Goal: Task Accomplishment & Management: Use online tool/utility

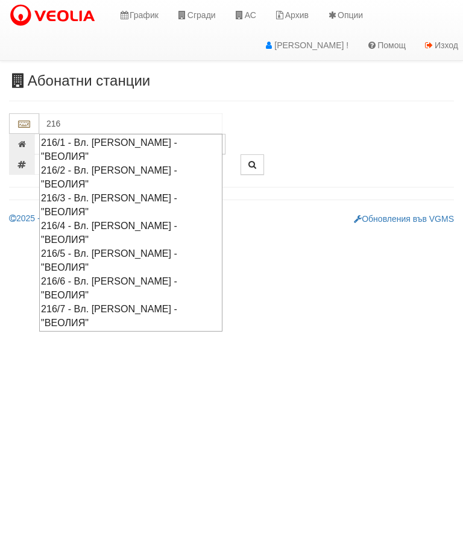
click at [121, 302] on div "216/7 - Вл. [PERSON_NAME] - "ВЕОЛИЯ"" at bounding box center [131, 316] width 180 height 28
type input "216/7 - Вл. [PERSON_NAME] - "ВЕОЛИЯ""
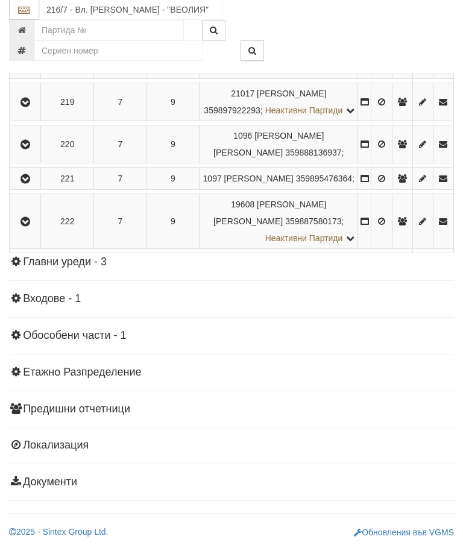
scroll to position [1527, 0]
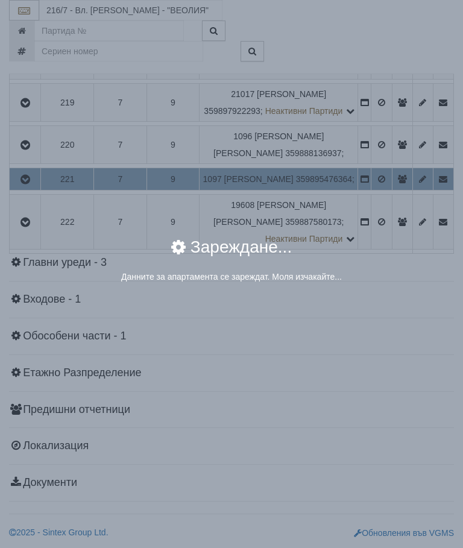
click at [412, 369] on div "× Зареждане... Данните за апартамента се зареждат. Моля изчакайте..." at bounding box center [231, 274] width 463 height 548
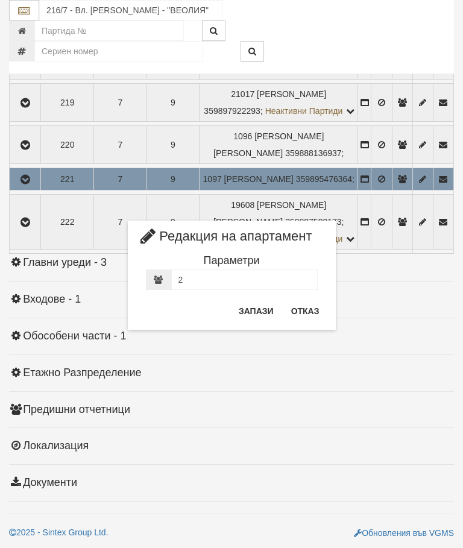
click at [302, 313] on button "Отказ" at bounding box center [305, 310] width 43 height 19
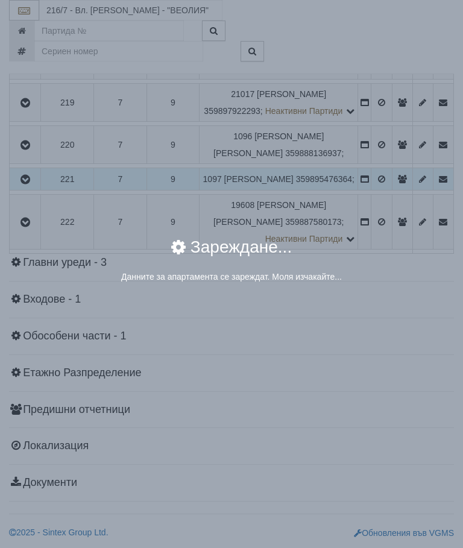
click at [381, 371] on div "× Зареждане... Данните за апартамента се зареждат. Моля изчакайте..." at bounding box center [231, 274] width 463 height 548
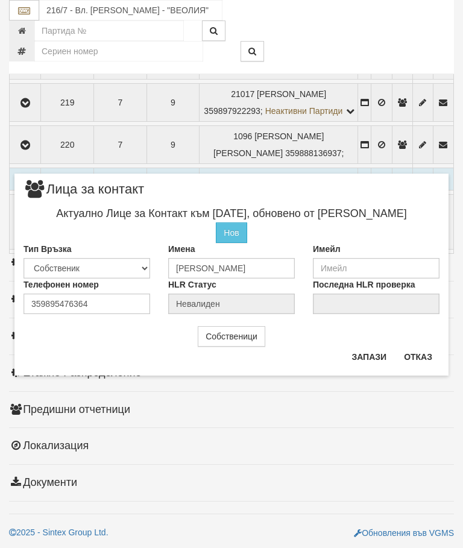
click at [416, 354] on button "Отказ" at bounding box center [418, 356] width 43 height 19
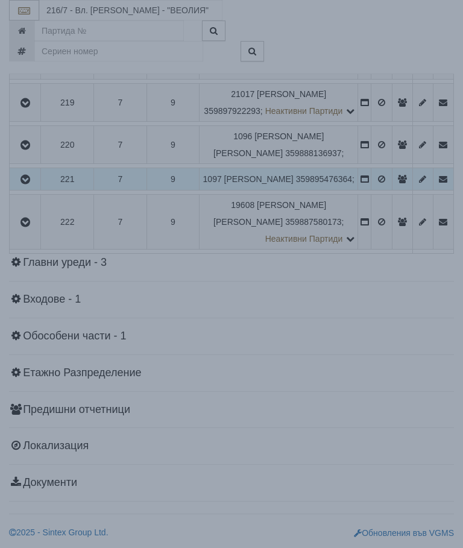
click at [377, 216] on div "× Зареждане... Данните за апартамента се зареждат. Моля изчакайте..." at bounding box center [231, 151] width 452 height 303
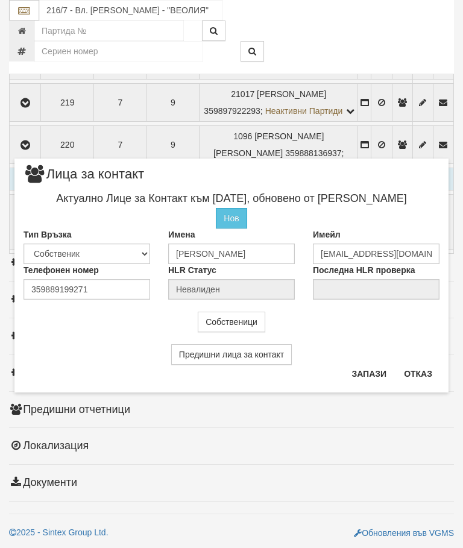
click at [414, 374] on button "Отказ" at bounding box center [418, 373] width 43 height 19
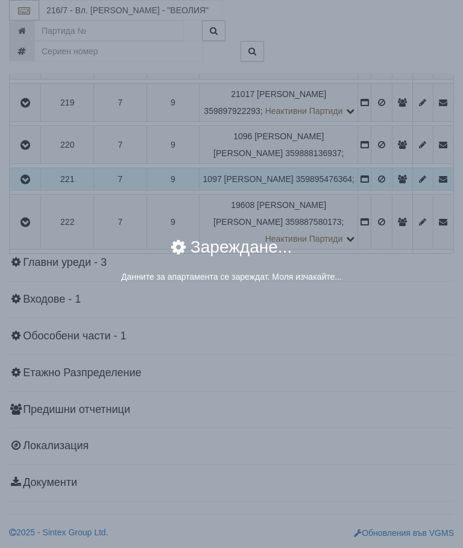
click at [382, 219] on div "× Зареждане... Данните за апартамента се зареждат. Моля изчакайте..." at bounding box center [231, 151] width 452 height 303
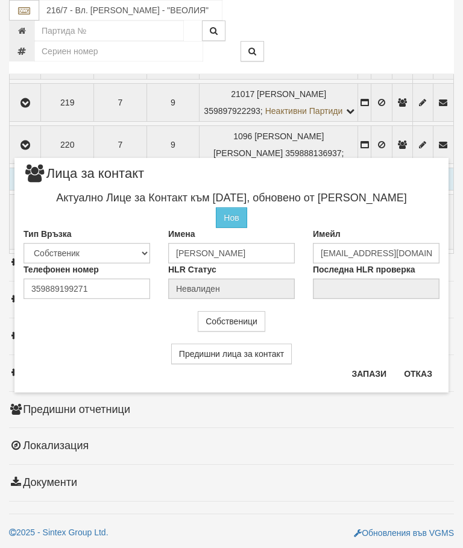
click at [419, 373] on button "Отказ" at bounding box center [418, 373] width 43 height 19
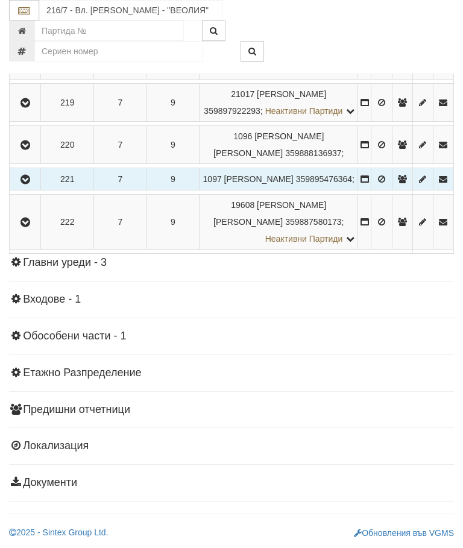
click at [25, 65] on icon "button" at bounding box center [25, 61] width 14 height 8
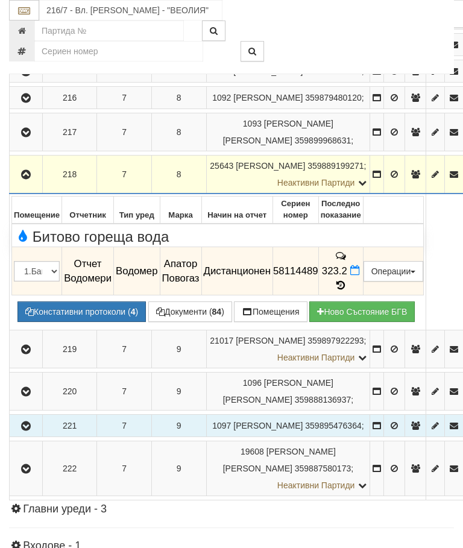
scroll to position [1170, 0]
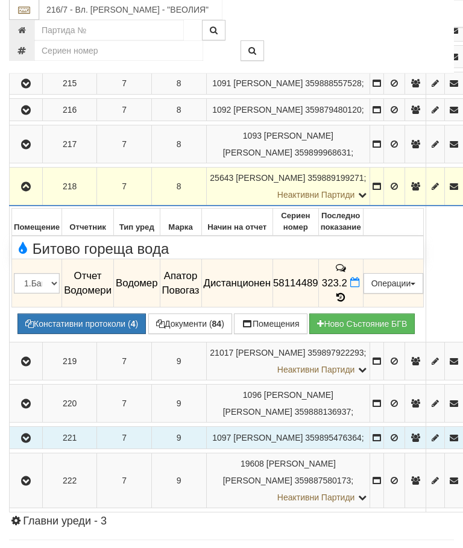
click at [30, 183] on icon "button" at bounding box center [26, 187] width 14 height 8
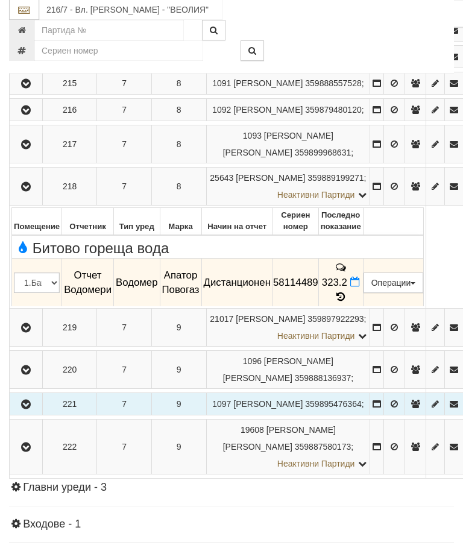
scroll to position [1171, 0]
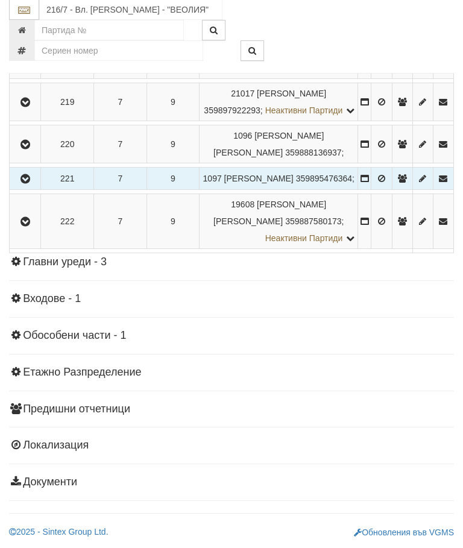
click at [28, 184] on icon "button" at bounding box center [25, 179] width 14 height 8
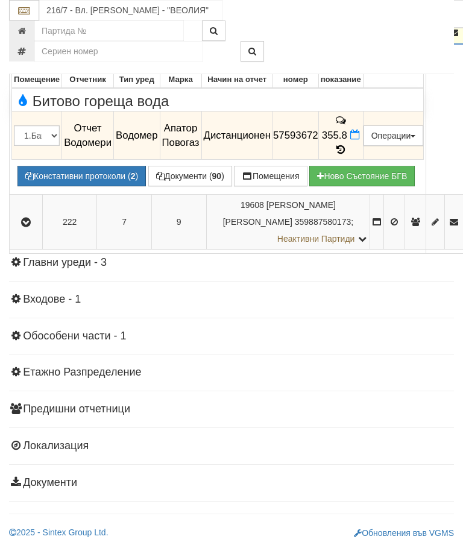
scroll to position [1338, 0]
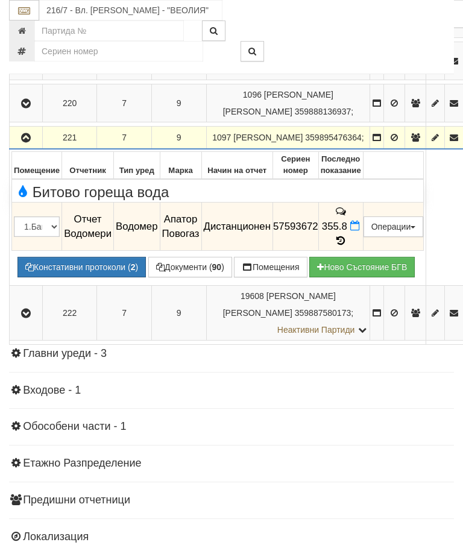
click at [30, 128] on button "button" at bounding box center [25, 137] width 29 height 18
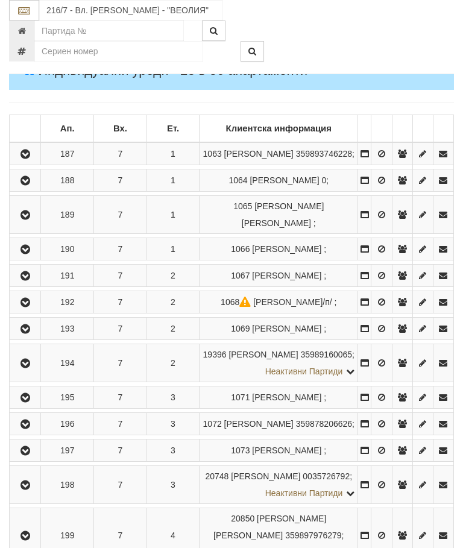
scroll to position [165, 0]
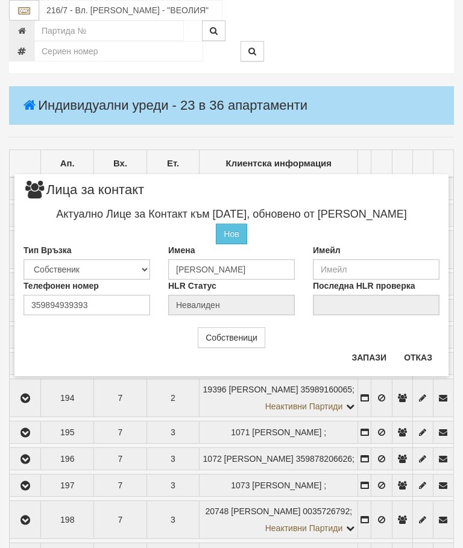
click at [418, 356] on button "Отказ" at bounding box center [418, 357] width 43 height 19
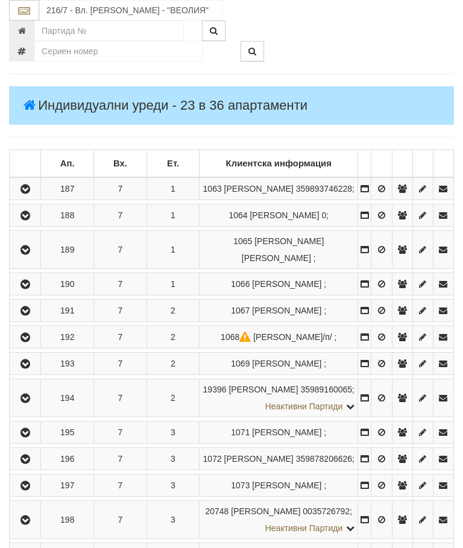
click at [30, 220] on icon "button" at bounding box center [25, 216] width 14 height 8
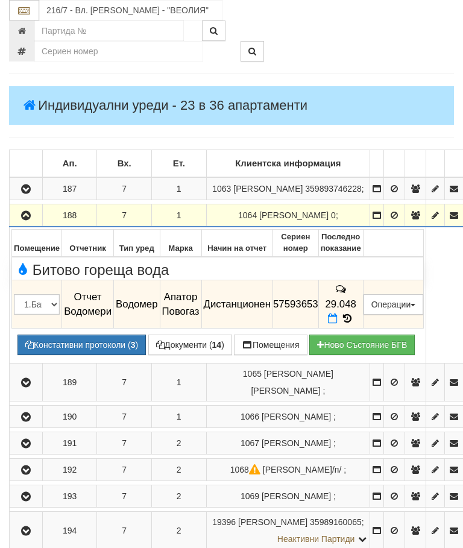
click at [23, 220] on icon "button" at bounding box center [26, 216] width 14 height 8
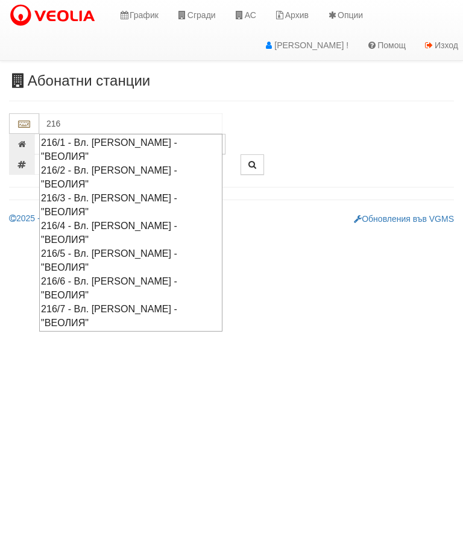
click at [123, 246] on div "216/5 - Вл. [PERSON_NAME] - "ВЕОЛИЯ"" at bounding box center [131, 260] width 180 height 28
type input "216/5 - Вл. [PERSON_NAME] - "ВЕОЛИЯ""
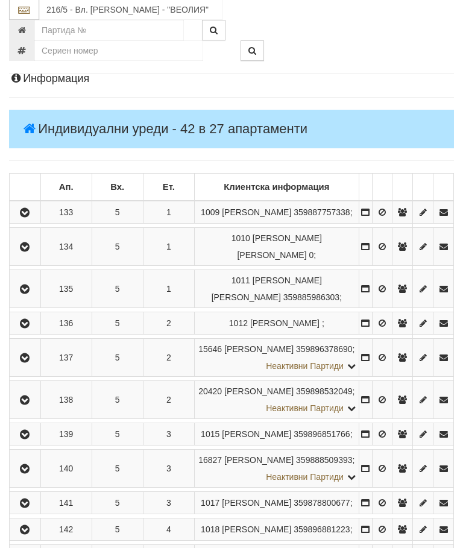
scroll to position [142, 0]
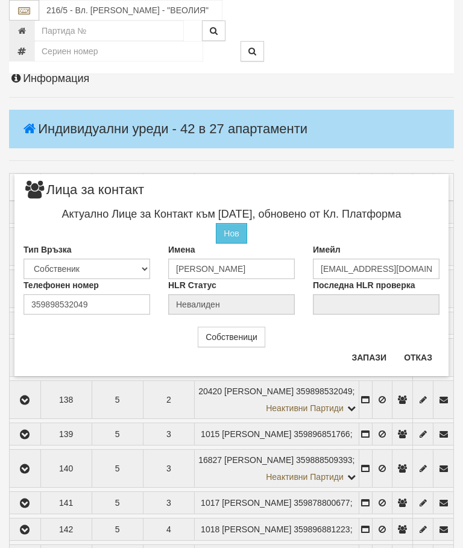
click at [421, 357] on button "Отказ" at bounding box center [418, 357] width 43 height 19
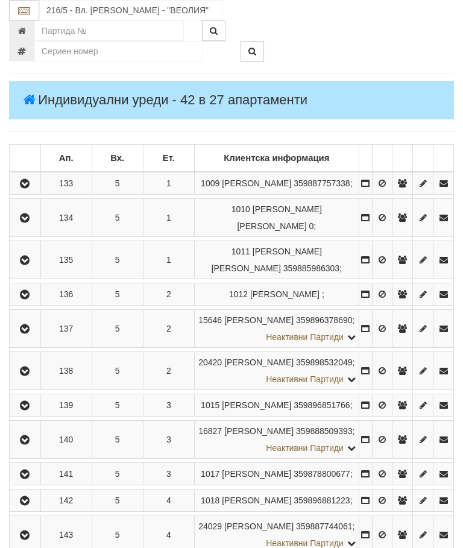
scroll to position [171, 0]
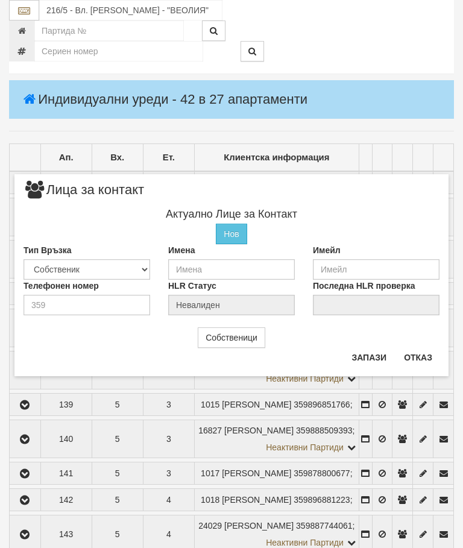
click at [415, 357] on button "Отказ" at bounding box center [418, 357] width 43 height 19
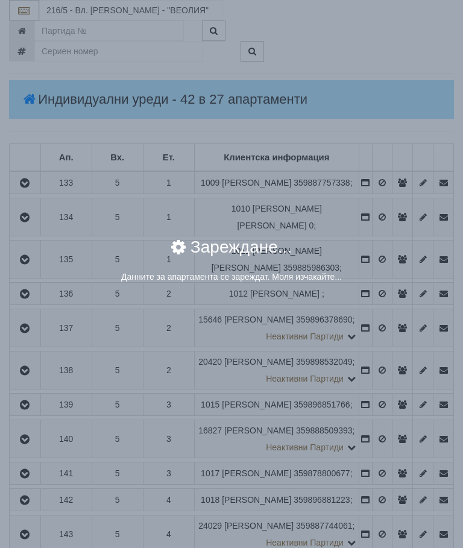
click at [381, 234] on div "× Зареждане... Данните за апартамента се зареждат. Моля изчакайте..." at bounding box center [231, 267] width 434 height 74
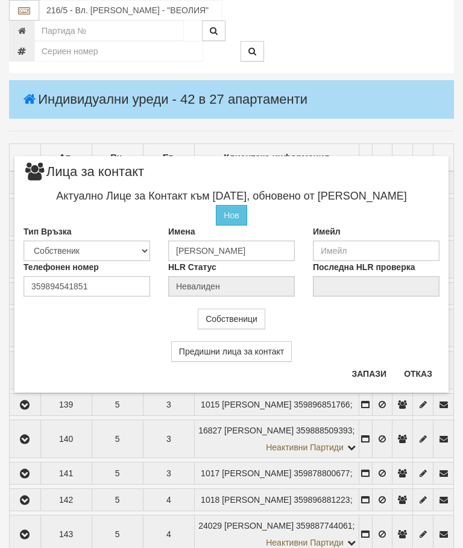
click at [418, 366] on button "Отказ" at bounding box center [418, 373] width 43 height 19
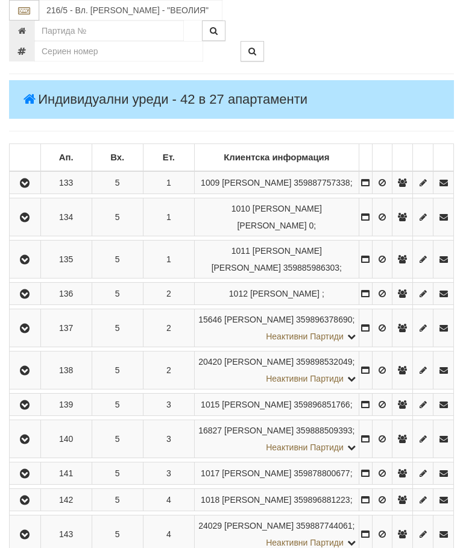
click at [28, 222] on icon "button" at bounding box center [24, 217] width 14 height 8
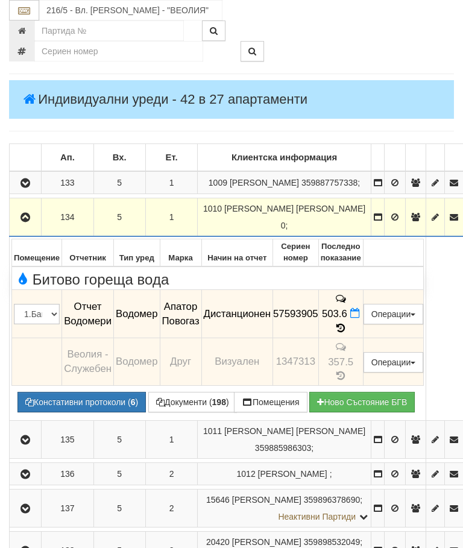
click at [27, 222] on icon "button" at bounding box center [25, 217] width 14 height 8
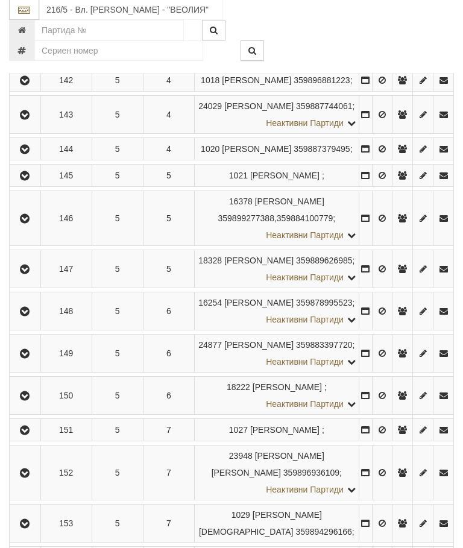
scroll to position [591, 0]
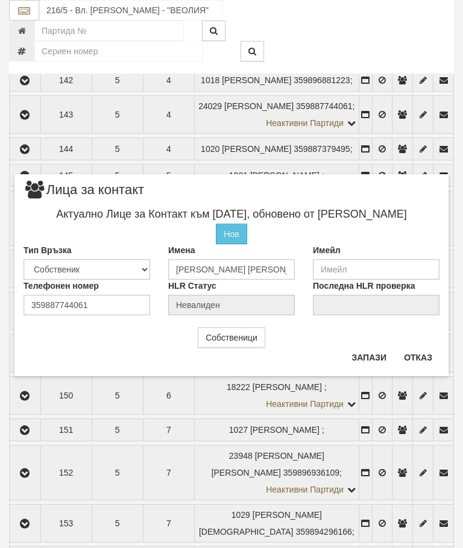
click at [430, 357] on button "Отказ" at bounding box center [418, 357] width 43 height 19
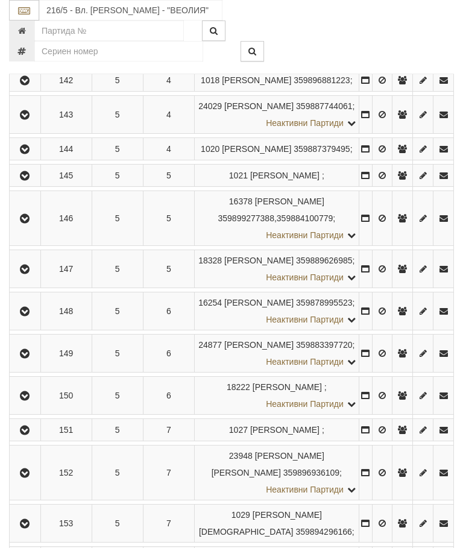
click at [37, 124] on button "button" at bounding box center [24, 114] width 27 height 18
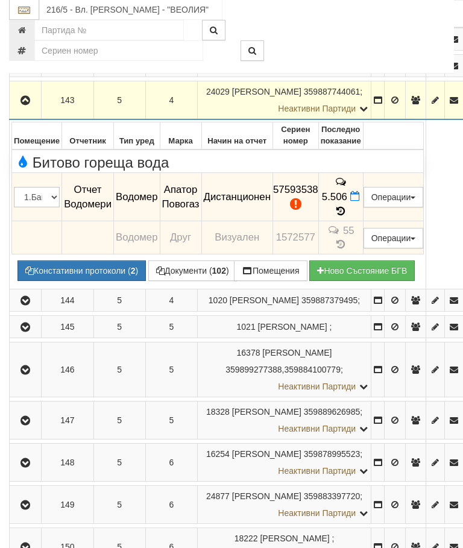
scroll to position [577, 0]
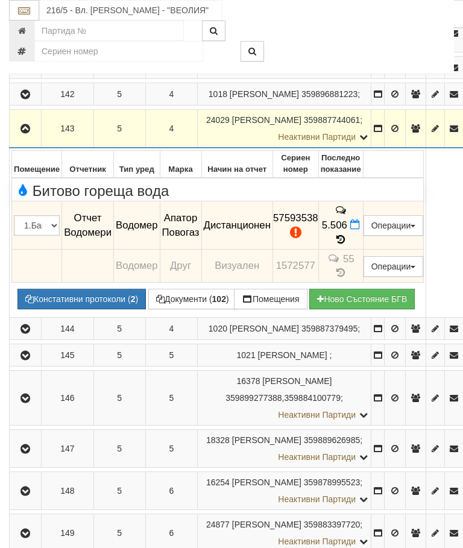
click at [27, 133] on icon "button" at bounding box center [25, 129] width 14 height 8
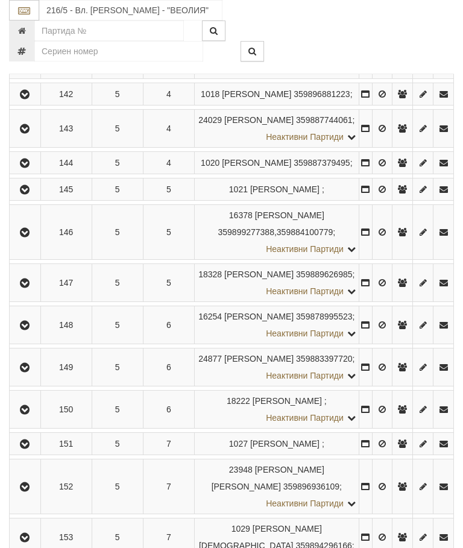
scroll to position [621, 1]
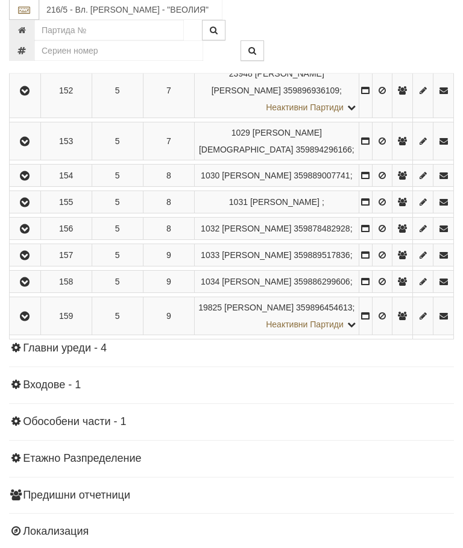
click at [30, 53] on icon "button" at bounding box center [24, 49] width 14 height 8
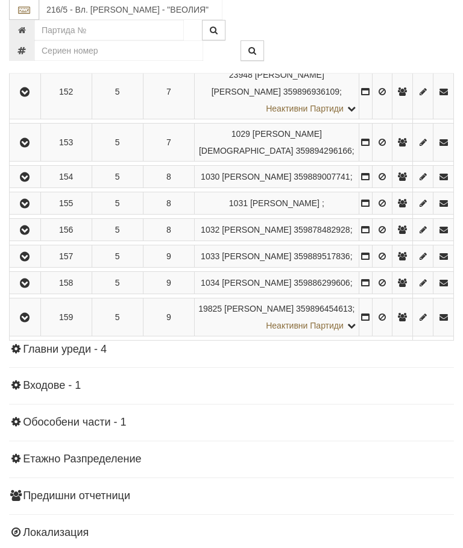
scroll to position [973, 0]
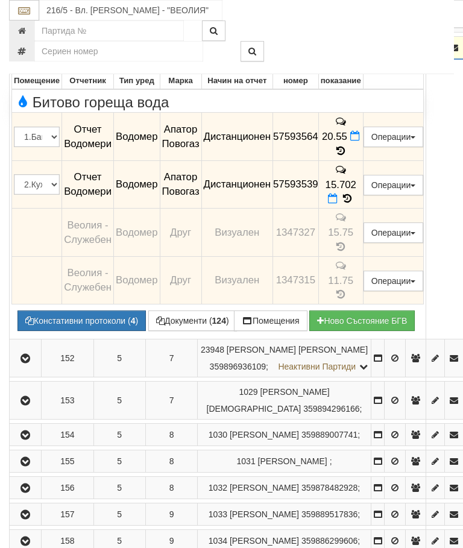
click at [30, 52] on icon "button" at bounding box center [25, 48] width 14 height 8
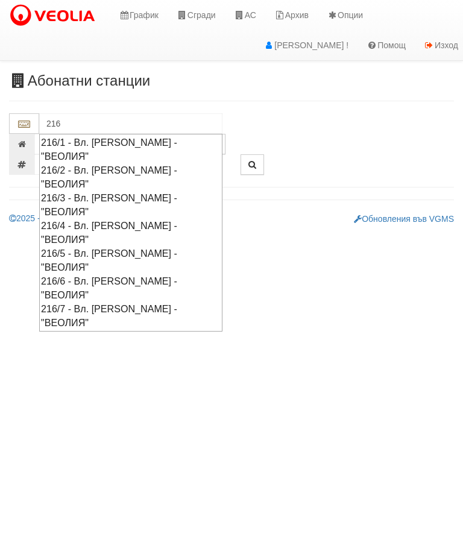
click at [96, 274] on div "216/6 - Вл. [PERSON_NAME] - "ВЕОЛИЯ"" at bounding box center [131, 288] width 180 height 28
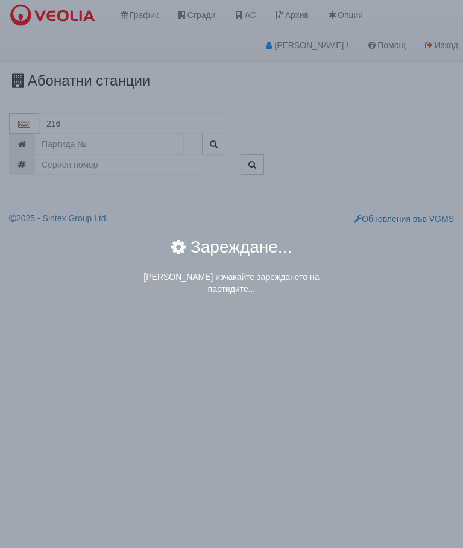
type input "216/6 - Вл. [PERSON_NAME] - "ВЕОЛИЯ""
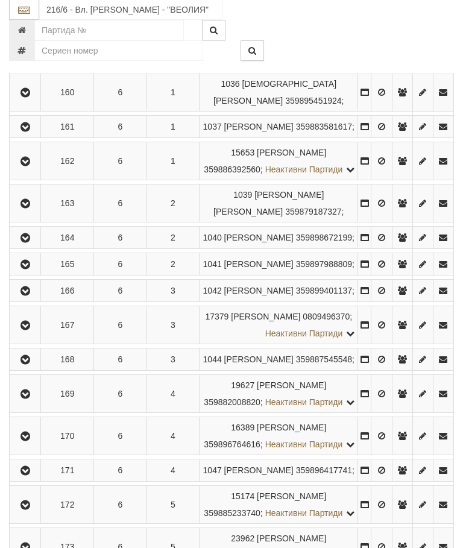
scroll to position [269, 0]
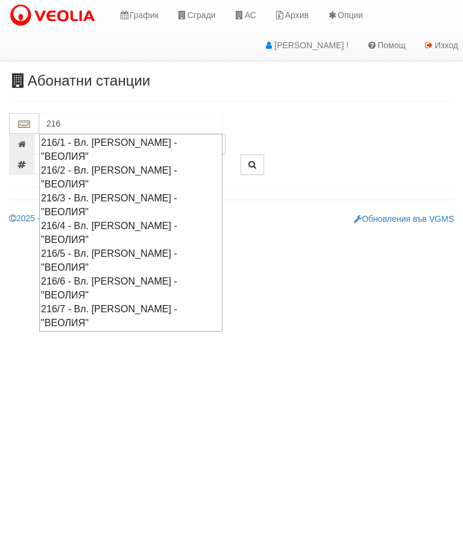
click at [111, 191] on div "216/3 - Вл. [PERSON_NAME] - "ВЕОЛИЯ"" at bounding box center [131, 205] width 180 height 28
type input "216/3 - Вл. [PERSON_NAME] - "ВЕОЛИЯ""
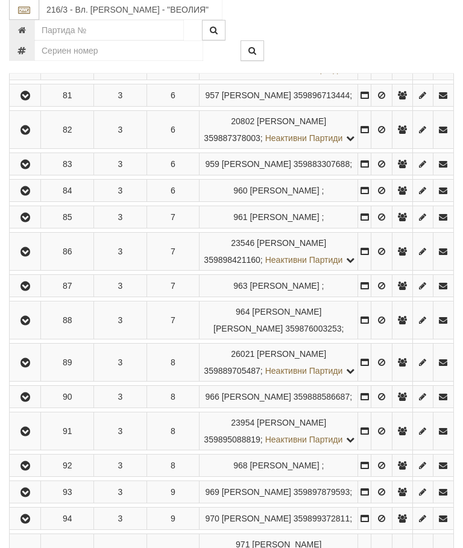
scroll to position [1035, 0]
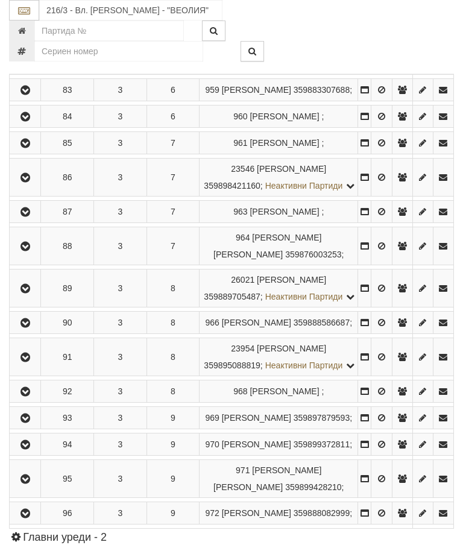
click at [26, 60] on icon "button" at bounding box center [25, 56] width 14 height 8
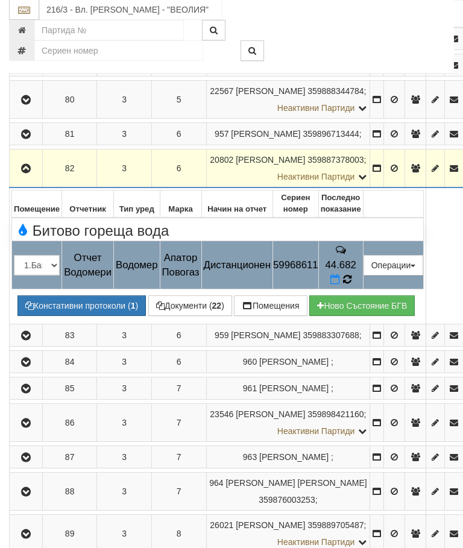
scroll to position [923, 0]
click at [351, 274] on icon at bounding box center [346, 279] width 9 height 11
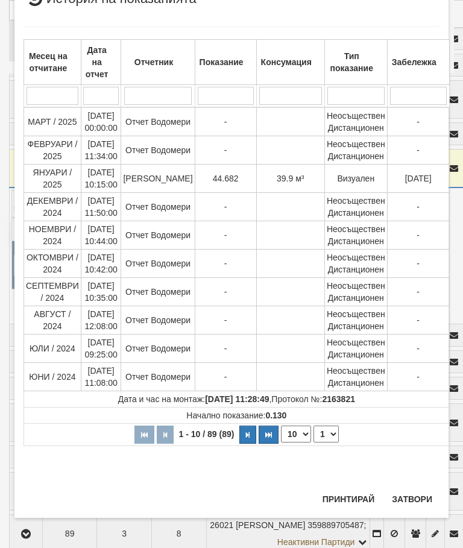
scroll to position [935, 0]
click at [404, 501] on button "Затвори" at bounding box center [411, 498] width 55 height 19
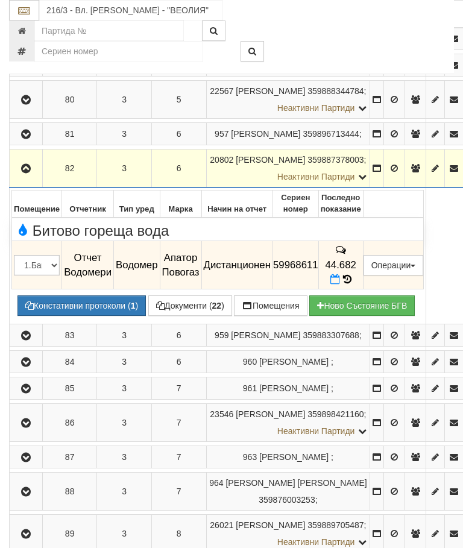
click at [193, 295] on button "Документи ( 22 )" at bounding box center [190, 305] width 84 height 20
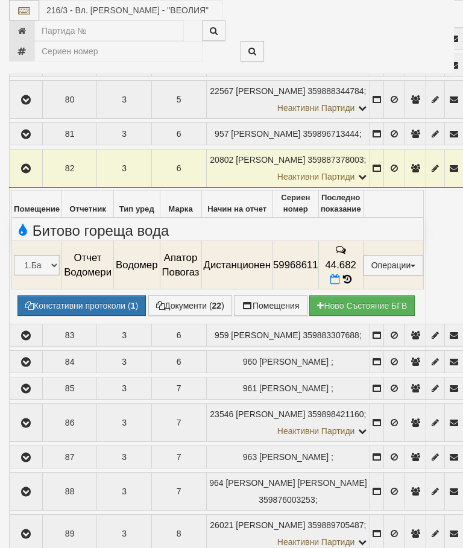
select select "10"
select select "1"
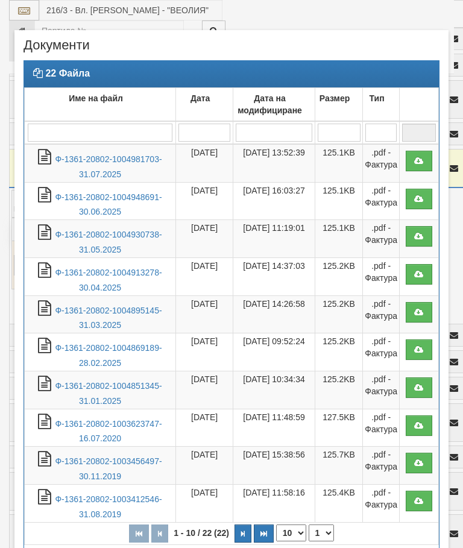
click at [127, 162] on link "Ф-1361-20802-1004981703-31.07.2025" at bounding box center [108, 166] width 107 height 25
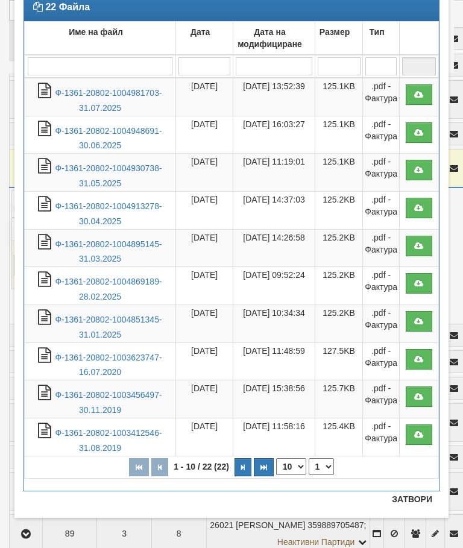
scroll to position [66, 0]
click at [416, 493] on button "Затвори" at bounding box center [411, 498] width 55 height 19
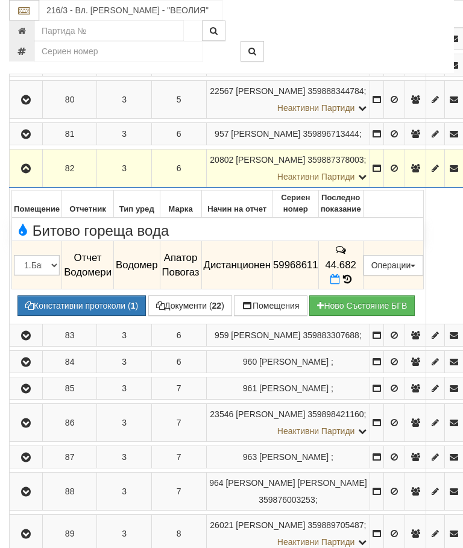
click at [28, 165] on icon "button" at bounding box center [26, 169] width 14 height 8
